Goal: Transaction & Acquisition: Purchase product/service

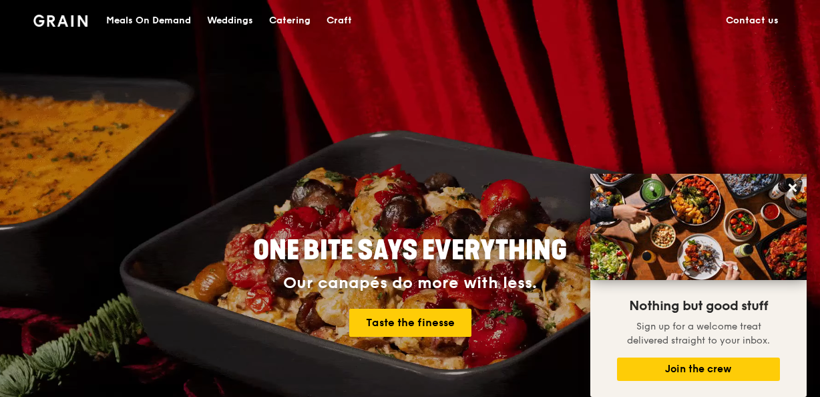
click at [289, 23] on div "Catering" at bounding box center [289, 21] width 41 height 40
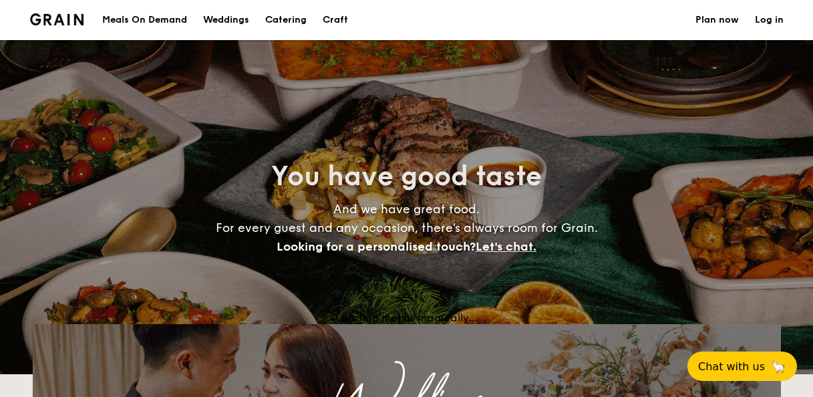
select select
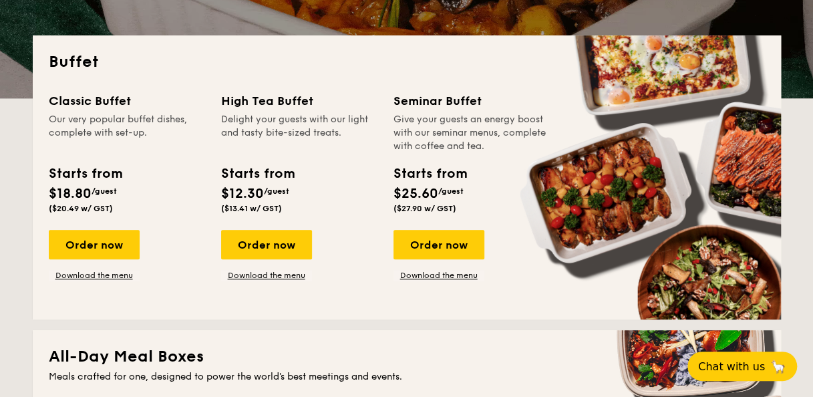
scroll to position [267, 0]
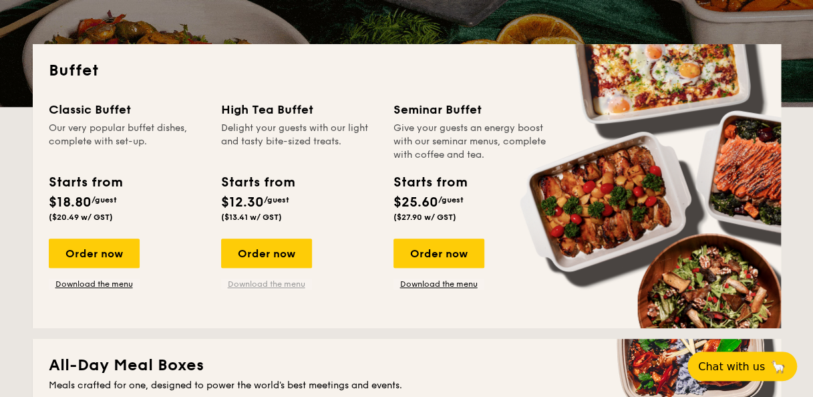
click at [258, 282] on link "Download the menu" at bounding box center [266, 283] width 91 height 11
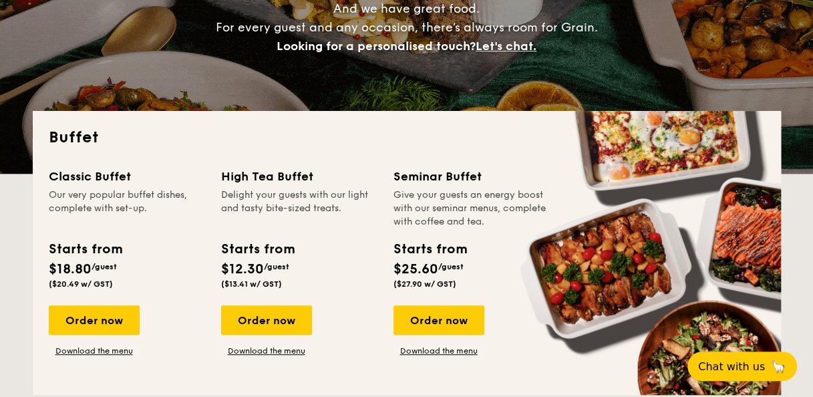
scroll to position [0, 0]
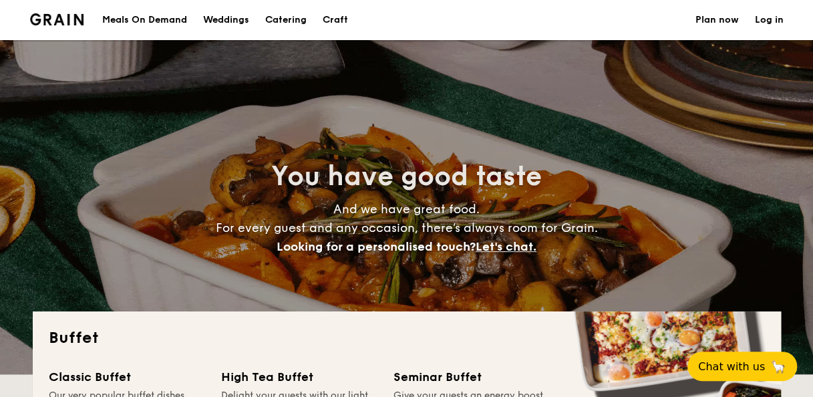
click at [294, 15] on h1 "Catering" at bounding box center [285, 20] width 41 height 40
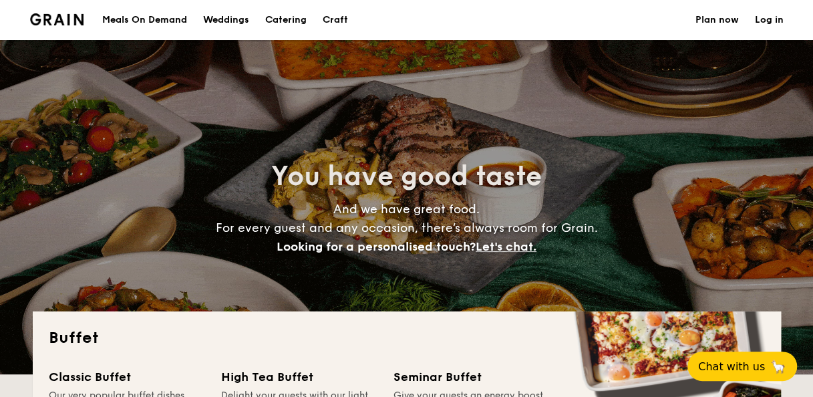
click at [295, 19] on h1 "Catering" at bounding box center [285, 20] width 41 height 40
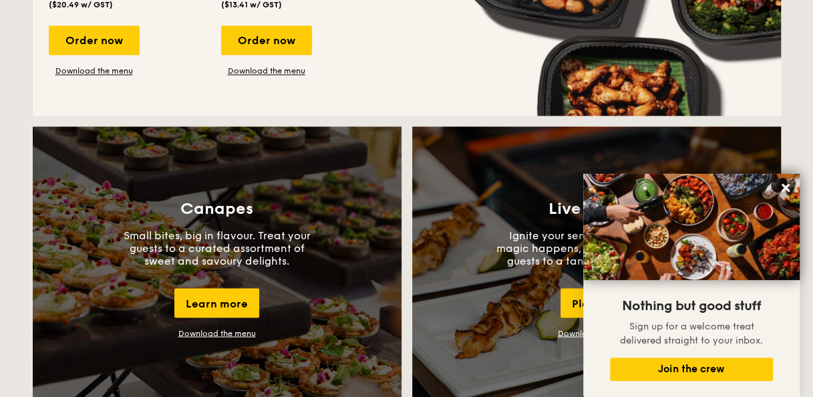
scroll to position [1202, 0]
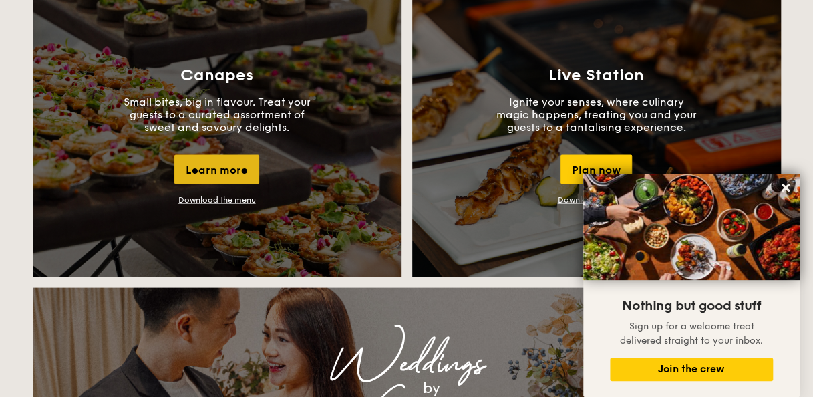
click at [227, 171] on div "Learn more" at bounding box center [216, 168] width 85 height 29
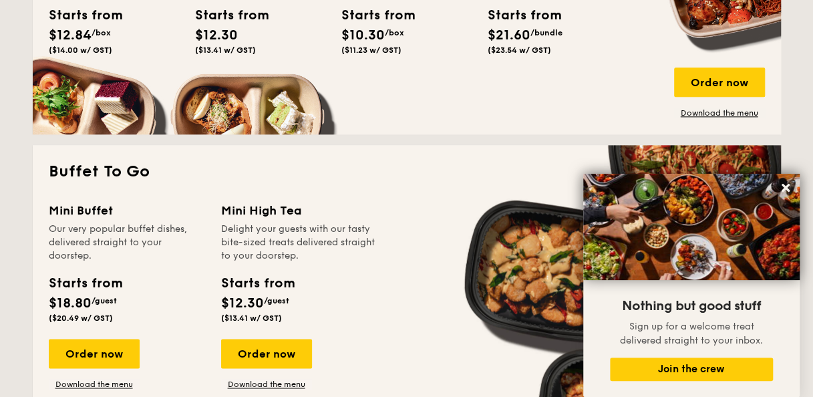
scroll to position [735, 0]
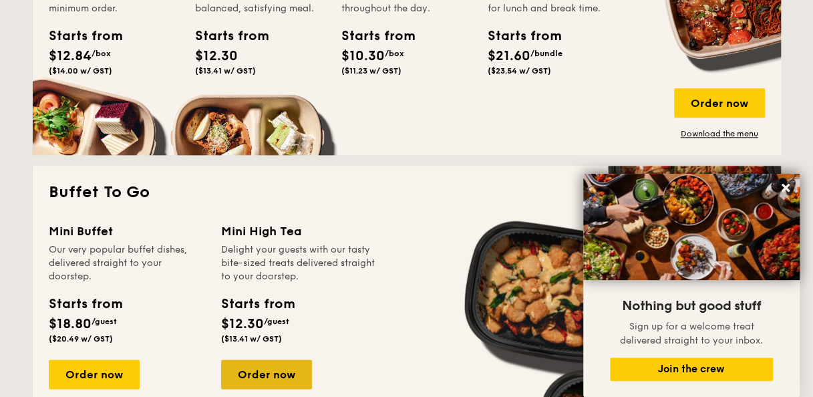
click at [276, 369] on div "Order now" at bounding box center [266, 373] width 91 height 29
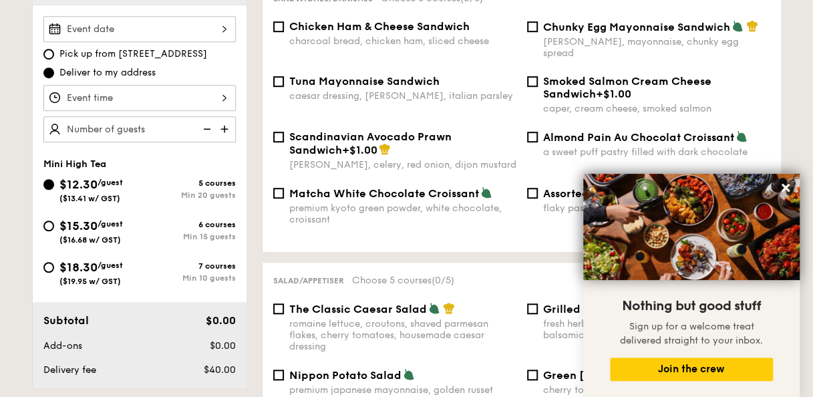
scroll to position [401, 0]
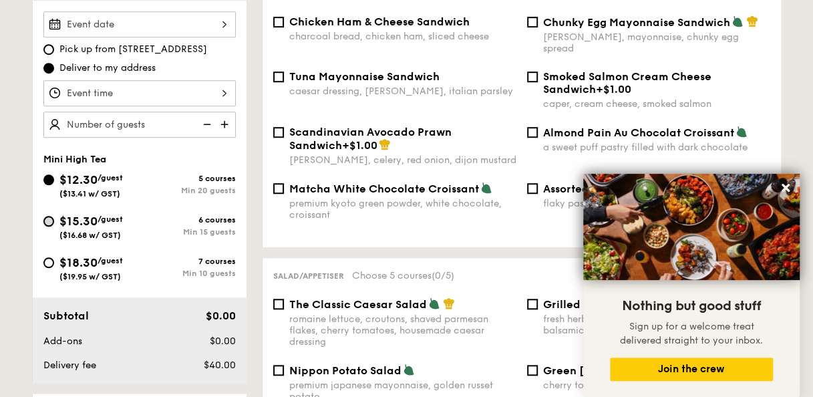
click at [50, 222] on input "$15.30 /guest ($16.68 w/ GST) 6 courses Min 15 guests" at bounding box center [48, 221] width 11 height 11
radio input "true"
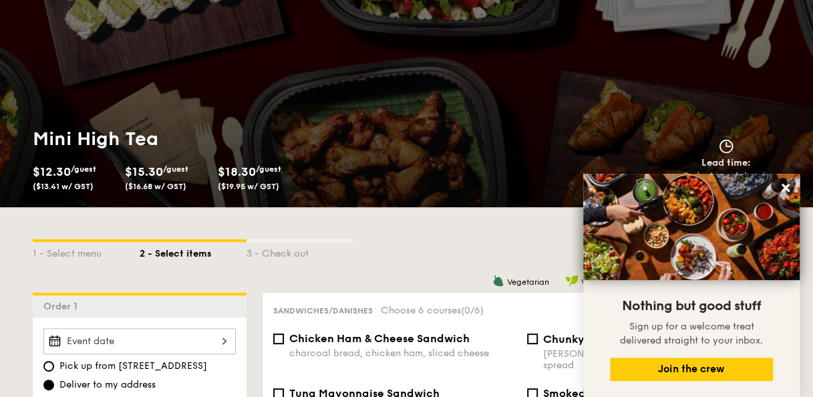
scroll to position [0, 0]
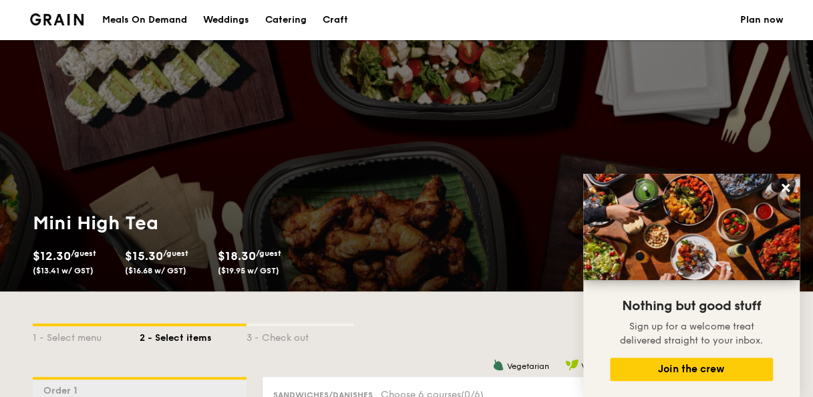
click at [283, 18] on div "Catering" at bounding box center [285, 20] width 41 height 40
select select
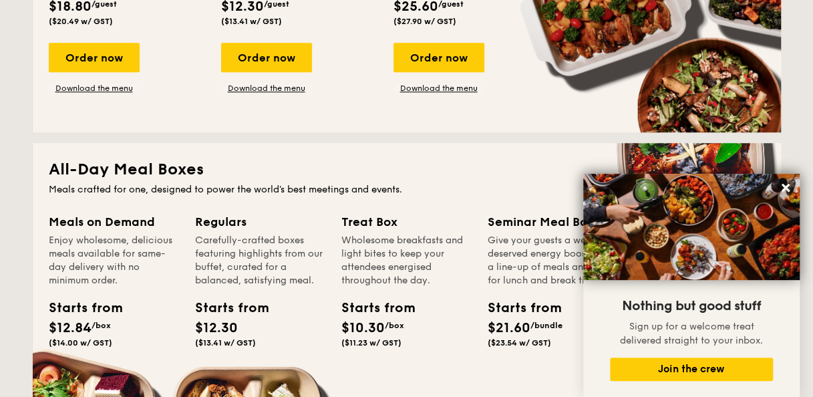
scroll to position [468, 0]
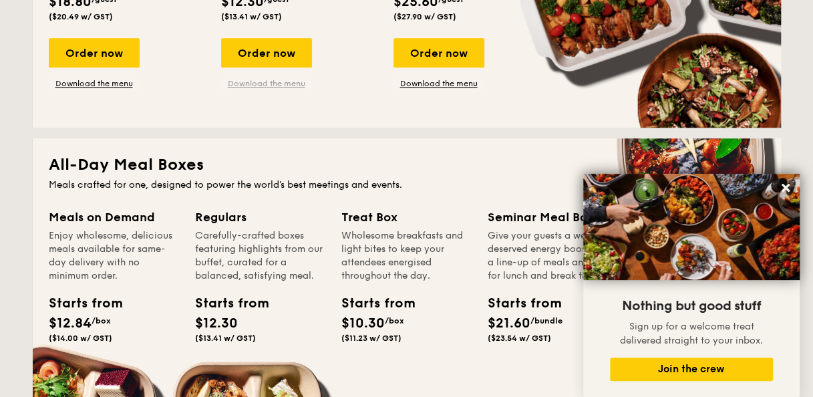
click at [283, 83] on link "Download the menu" at bounding box center [266, 83] width 91 height 11
